Goal: Task Accomplishment & Management: Manage account settings

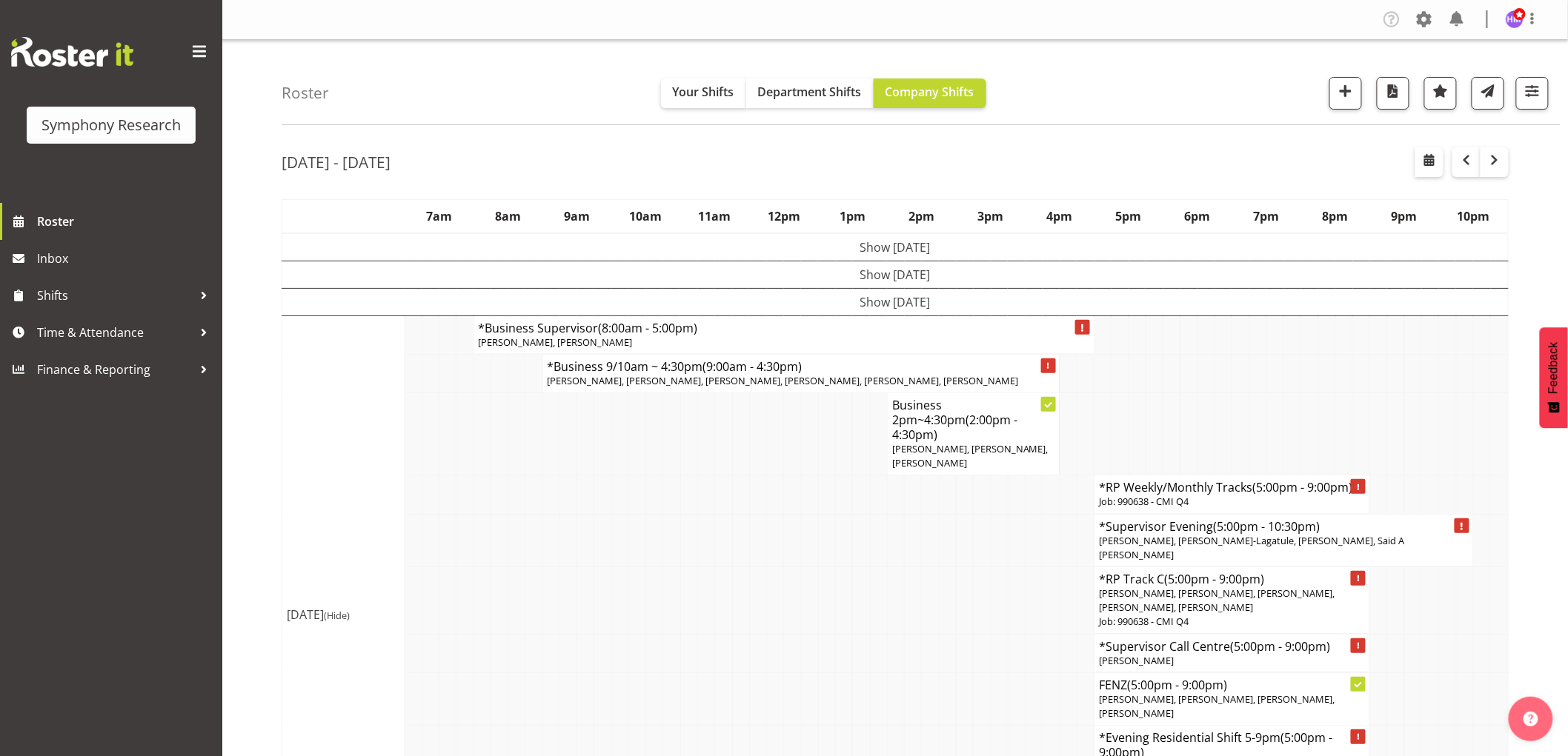
click at [1522, 26] on figure at bounding box center [1514, 19] width 18 height 18
click at [1450, 17] on span at bounding box center [1457, 19] width 24 height 24
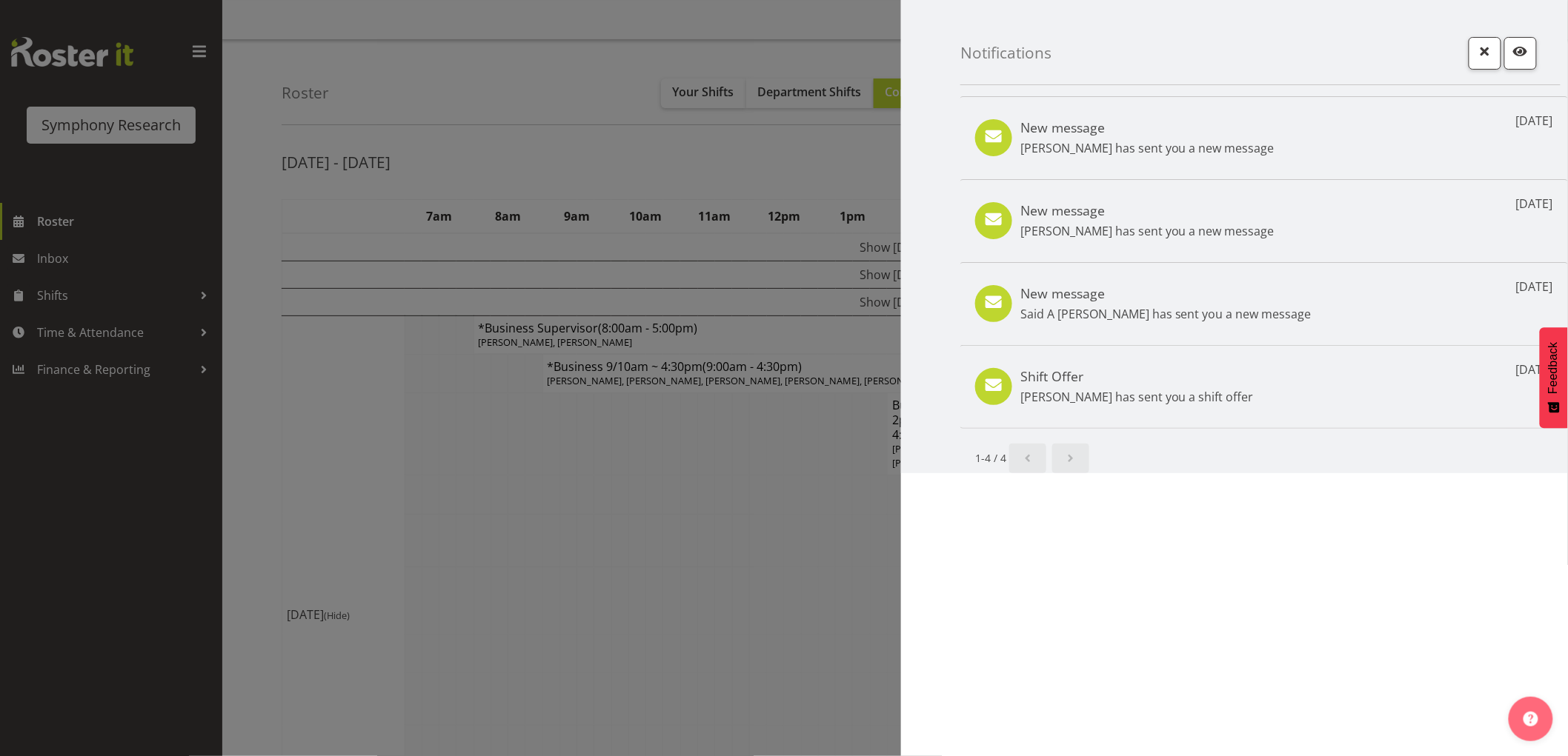
click at [709, 194] on div at bounding box center [784, 378] width 1568 height 756
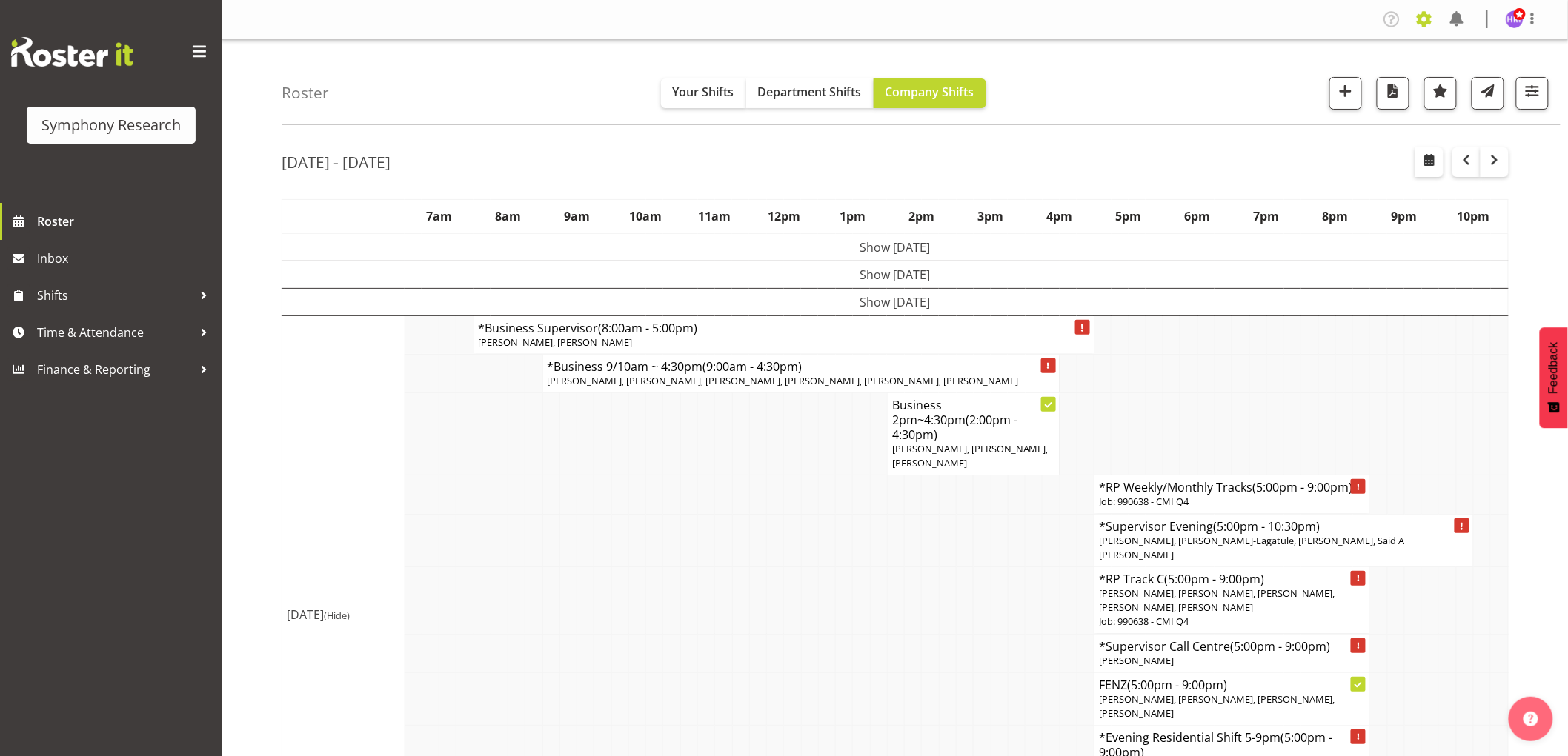
click at [1425, 19] on span at bounding box center [1424, 19] width 24 height 24
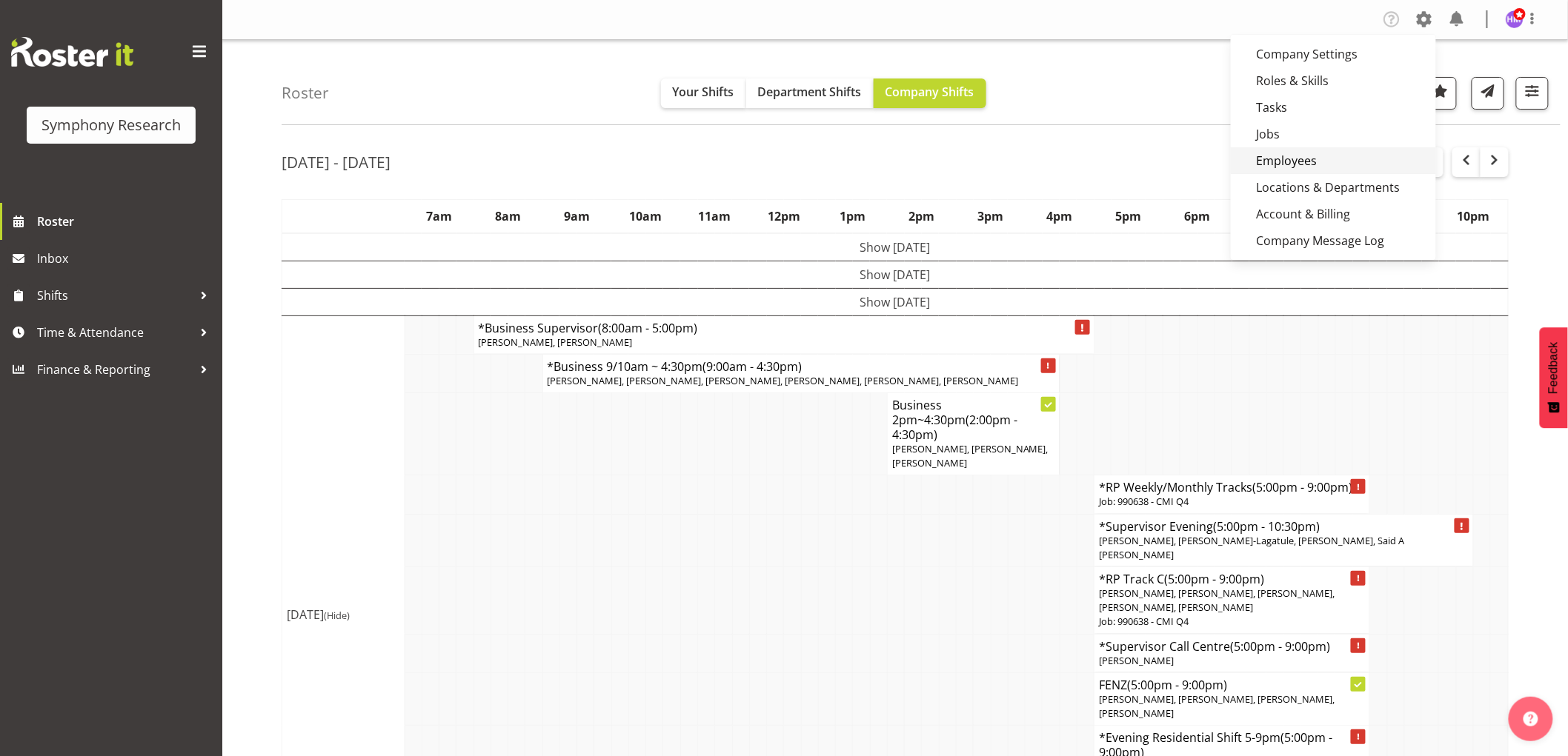
click at [1315, 164] on link "Employees" at bounding box center [1333, 160] width 205 height 27
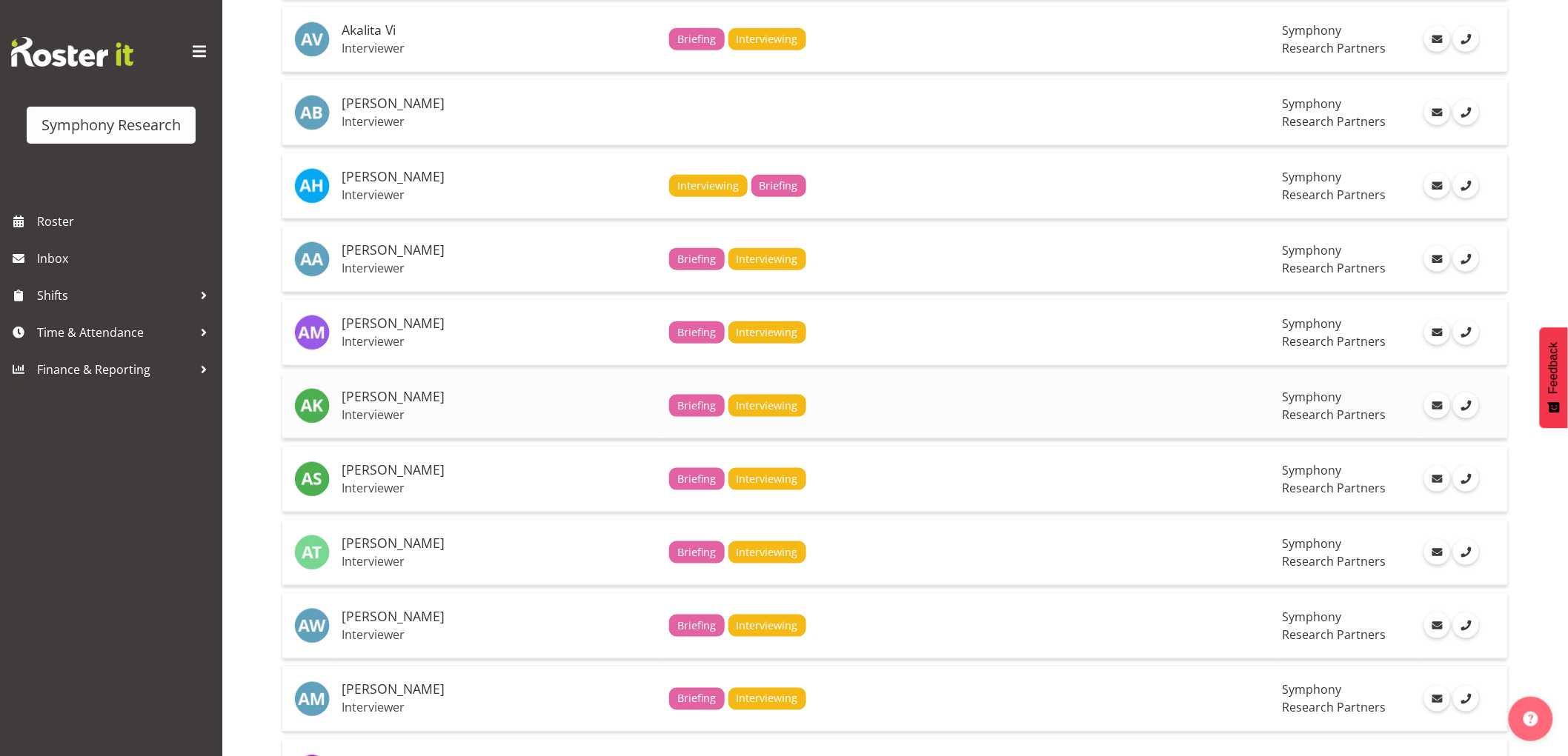
scroll to position [493, 0]
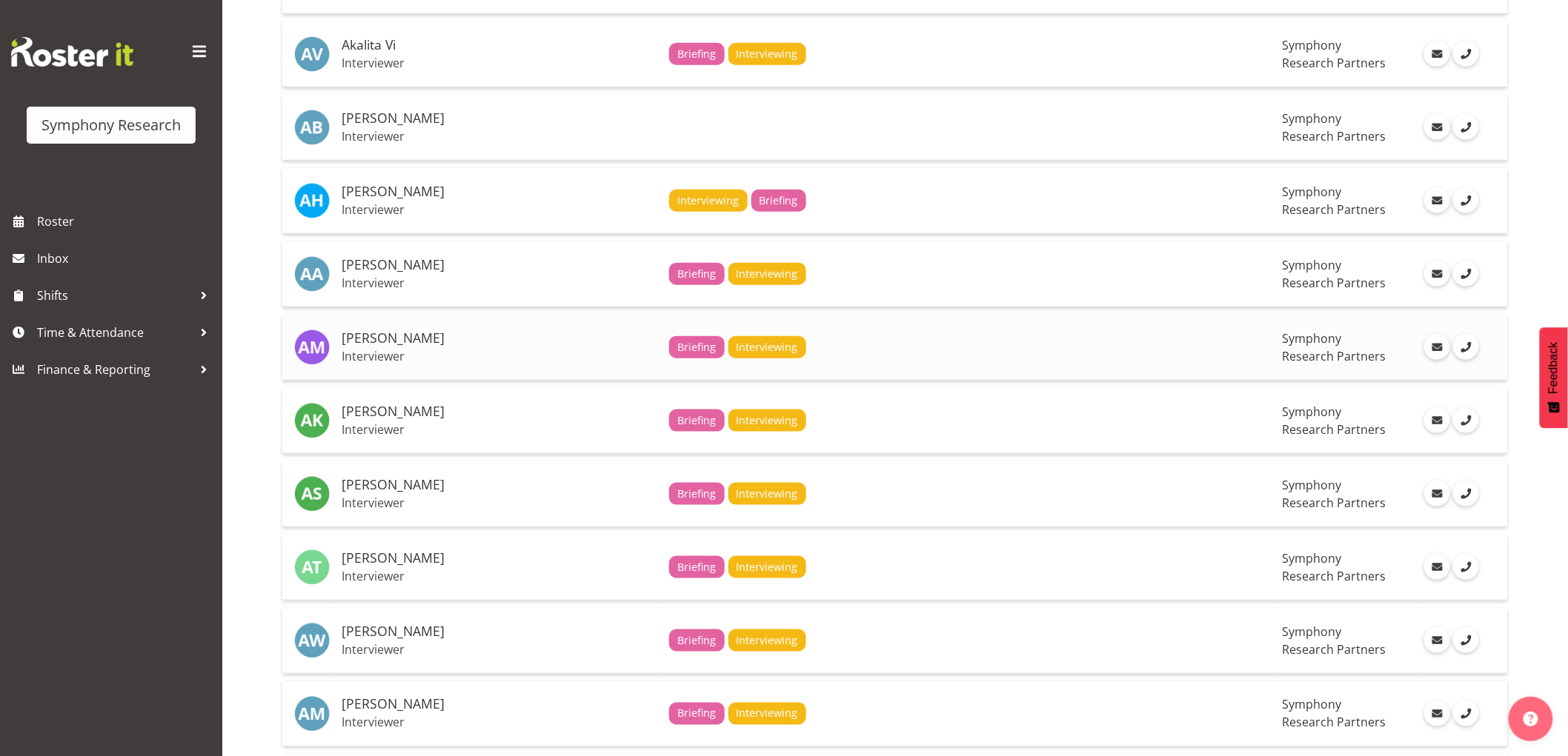
click at [462, 353] on p "Interviewer" at bounding box center [499, 356] width 316 height 15
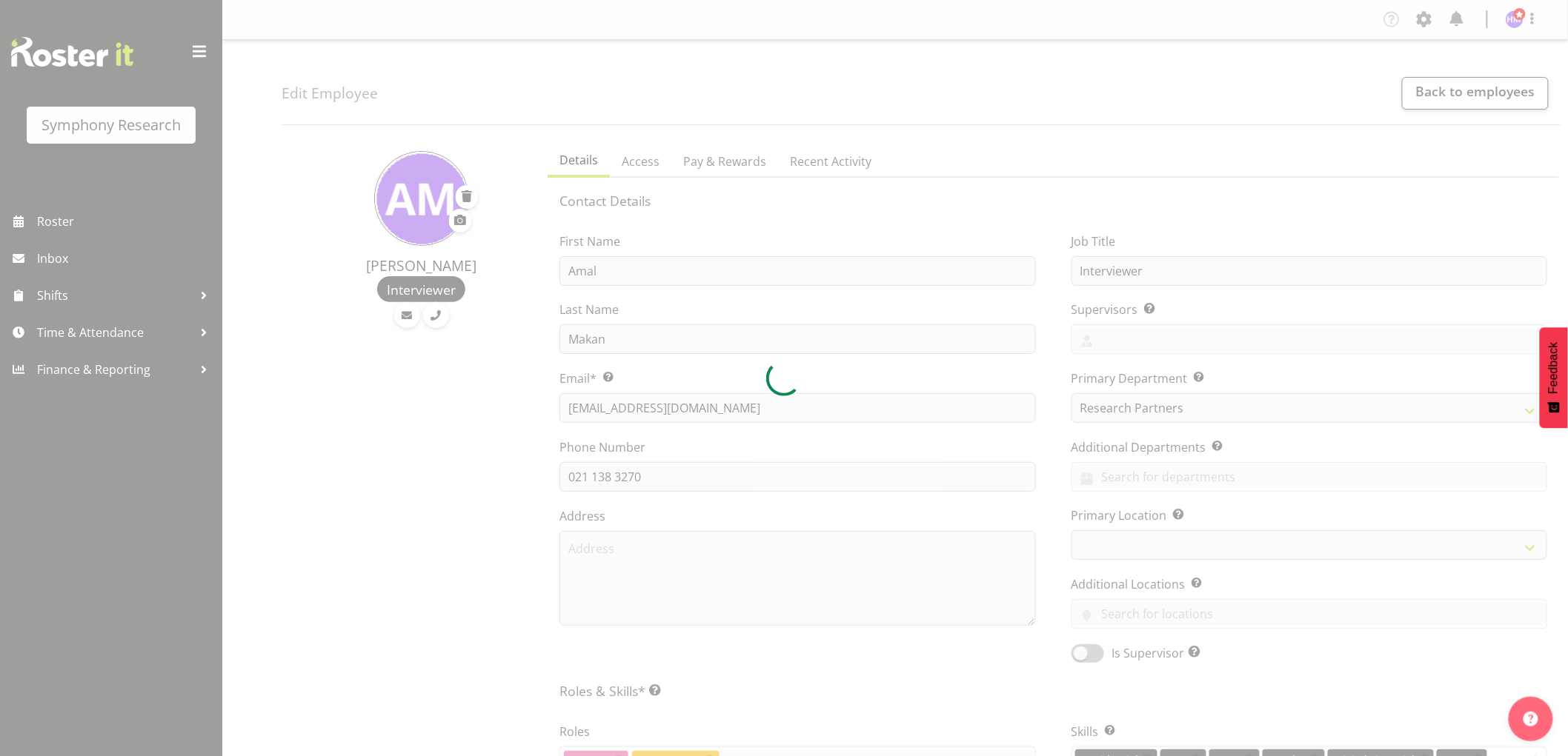
select select "39"
